Goal: Use online tool/utility: Utilize a website feature to perform a specific function

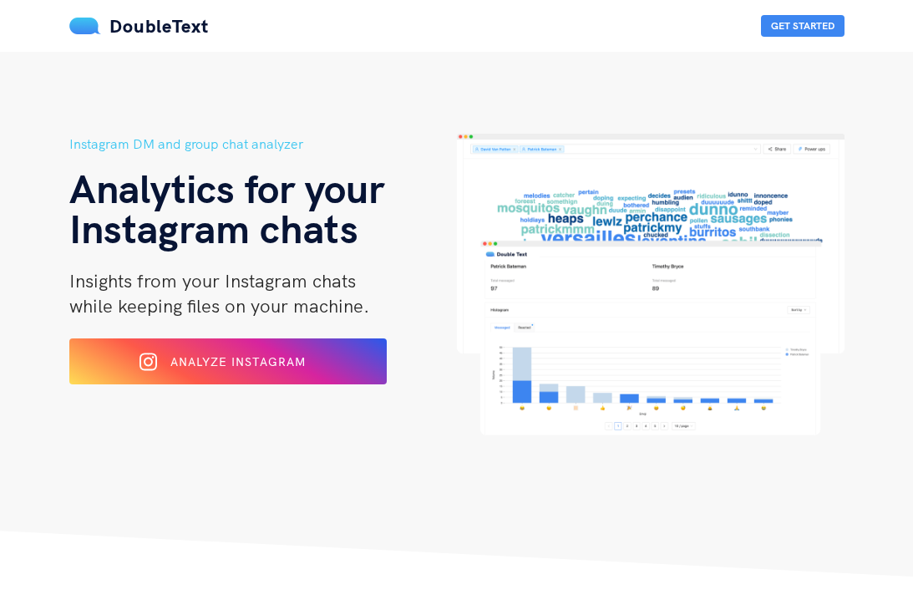
scroll to position [167, 0]
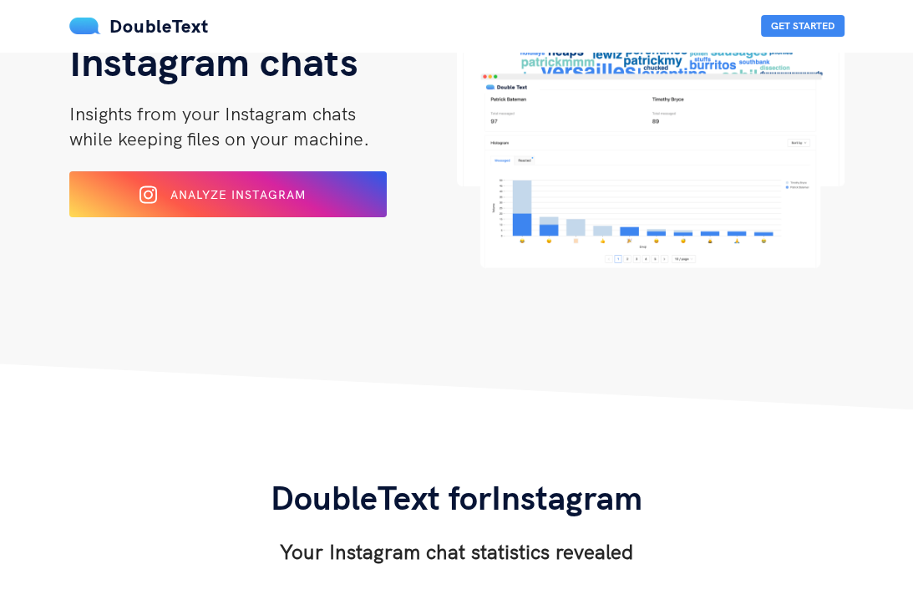
click at [273, 203] on div "Analyze Instagram" at bounding box center [228, 194] width 259 height 26
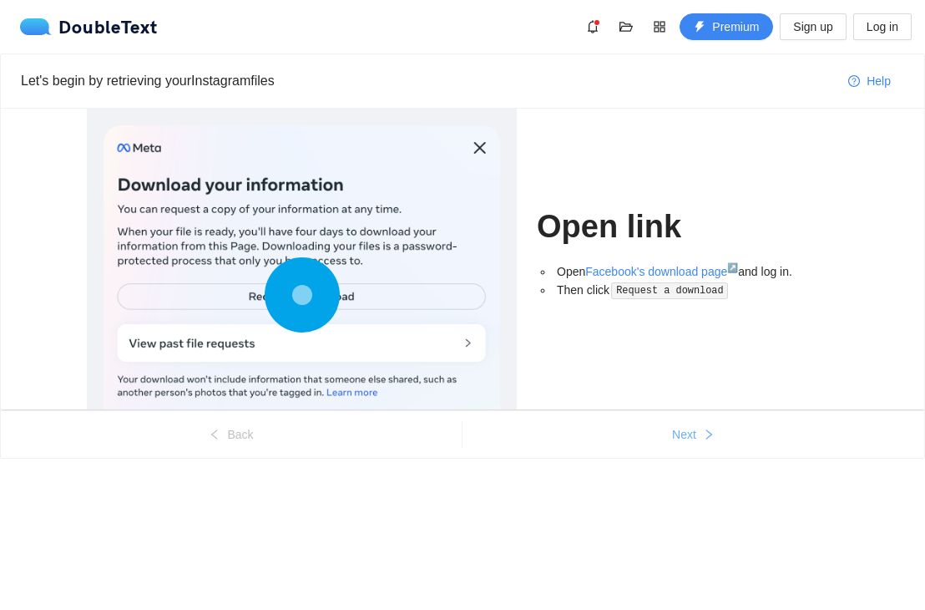
click at [678, 435] on span "Next" at bounding box center [684, 434] width 24 height 18
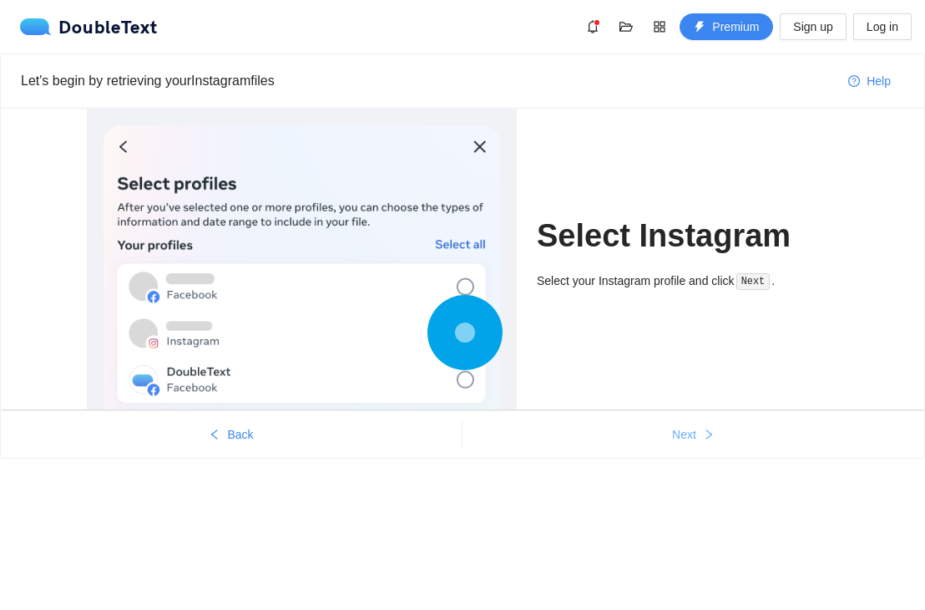
click at [678, 435] on span "Next" at bounding box center [684, 434] width 24 height 18
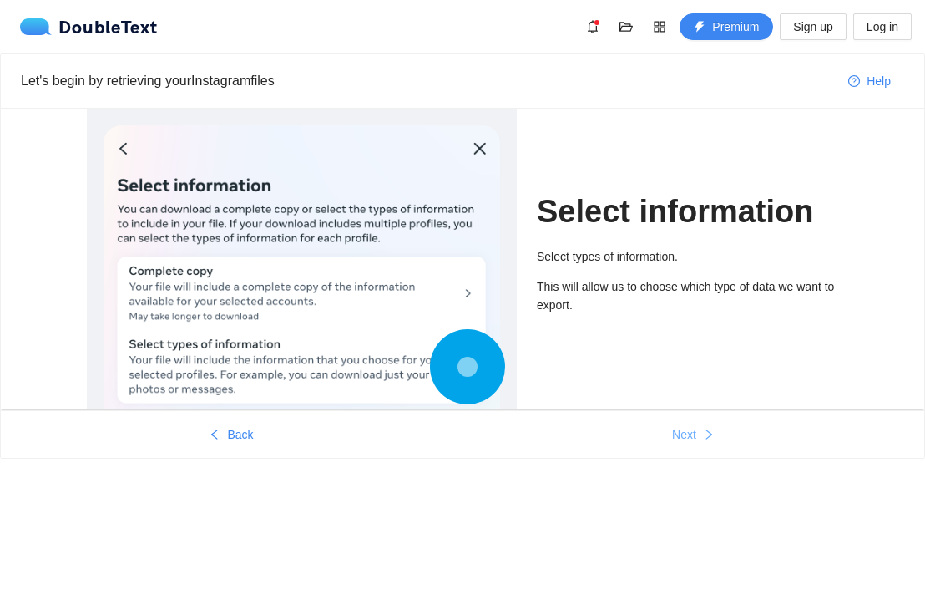
click at [678, 435] on span "Next" at bounding box center [684, 434] width 24 height 18
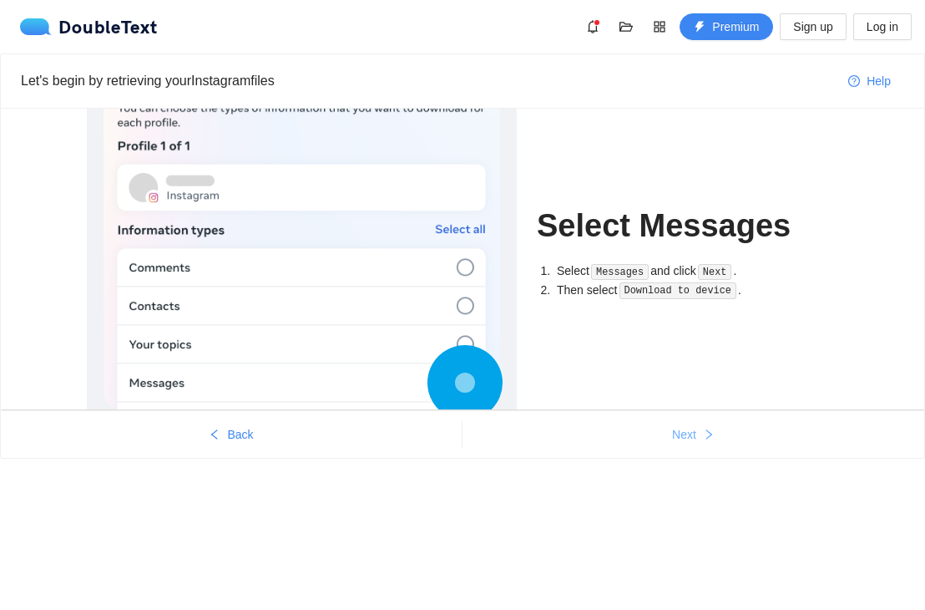
click at [678, 435] on span "Next" at bounding box center [684, 434] width 24 height 18
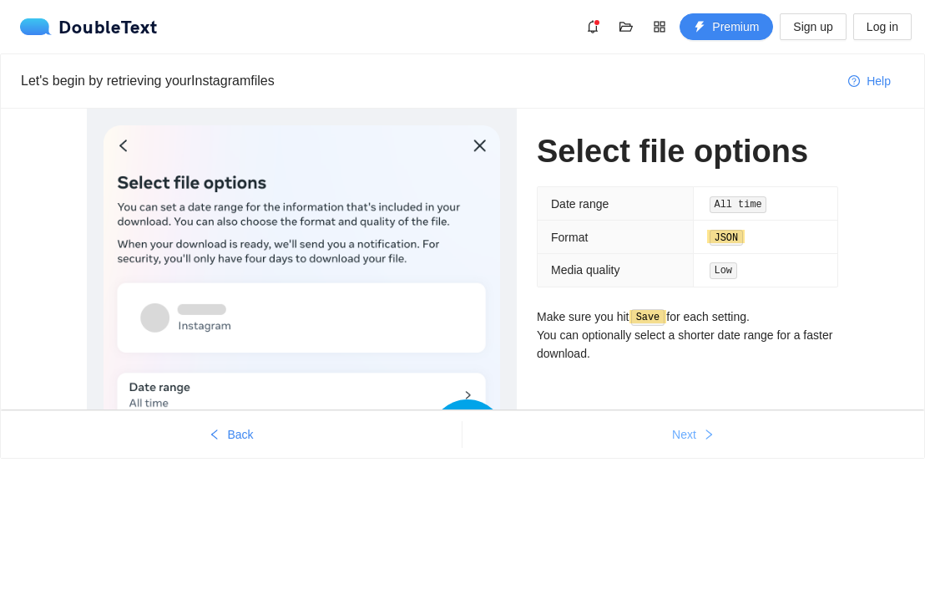
click at [678, 435] on span "Next" at bounding box center [684, 434] width 24 height 18
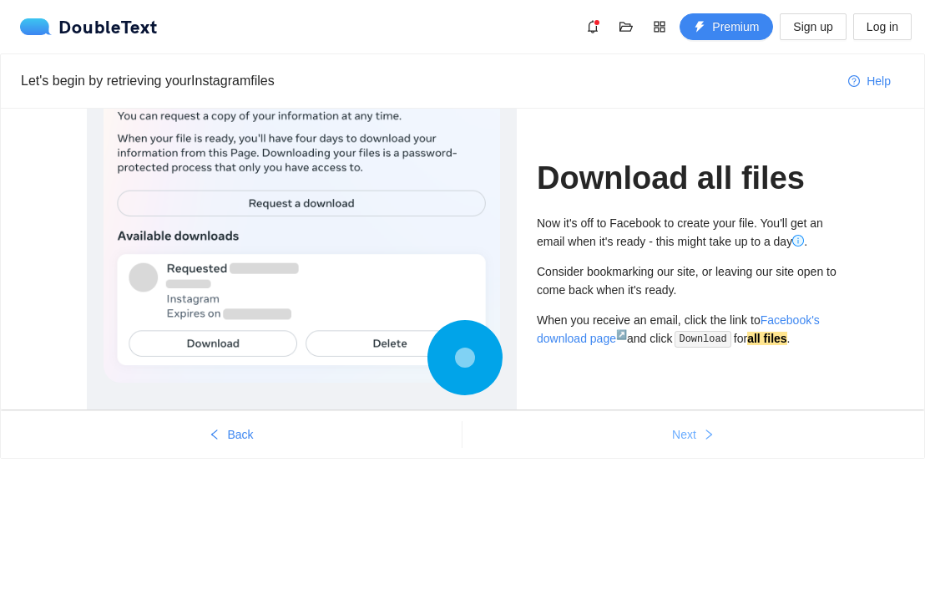
click at [678, 435] on span "Next" at bounding box center [684, 434] width 24 height 18
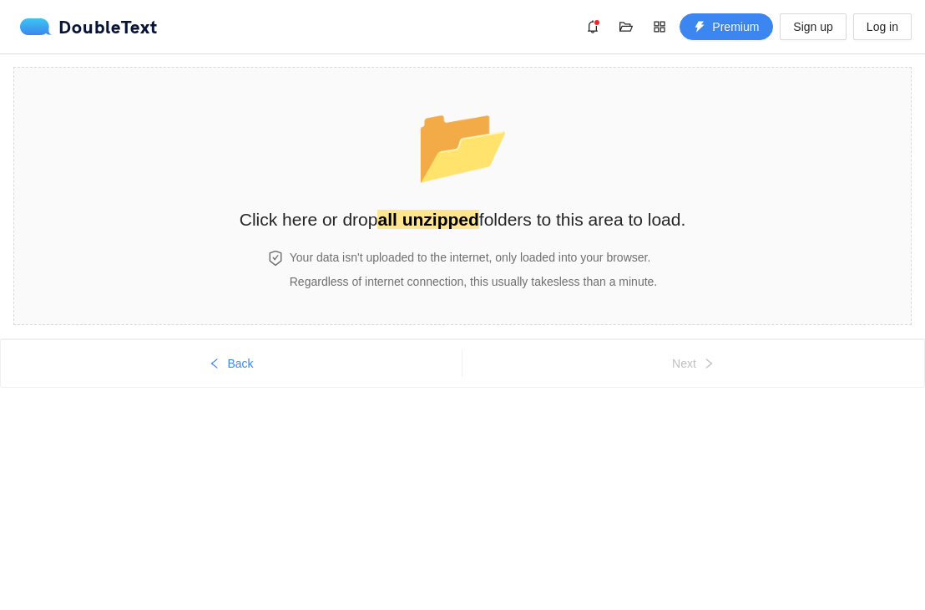
click at [678, 435] on div "Back Next" at bounding box center [462, 395] width 925 height 114
click at [444, 210] on strong "all unzipped" at bounding box center [427, 219] width 101 height 19
